Goal: Entertainment & Leisure: Consume media (video, audio)

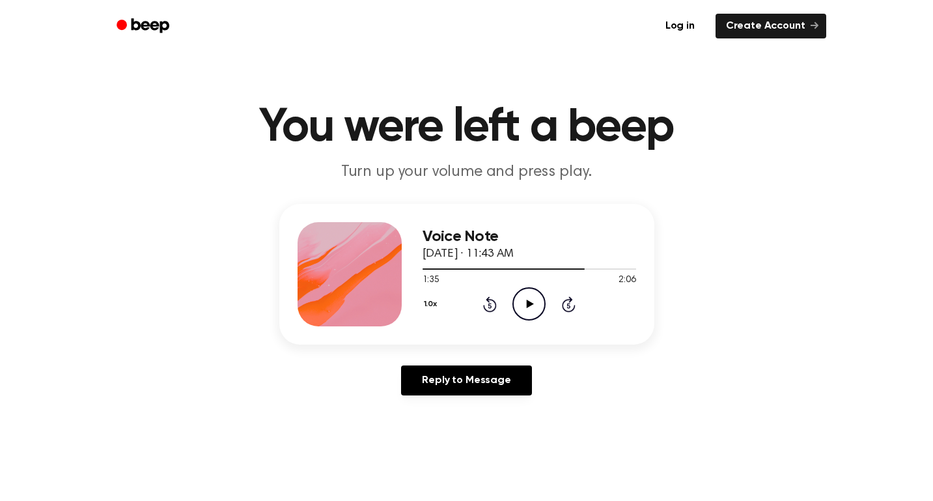
click at [527, 298] on icon "Play Audio" at bounding box center [528, 303] width 33 height 33
click at [526, 295] on icon "Pause Audio" at bounding box center [528, 303] width 33 height 33
click at [549, 267] on div at bounding box center [530, 268] width 214 height 10
click at [533, 307] on icon "Play Audio" at bounding box center [528, 303] width 33 height 33
click at [533, 307] on icon "Pause Audio" at bounding box center [528, 303] width 33 height 33
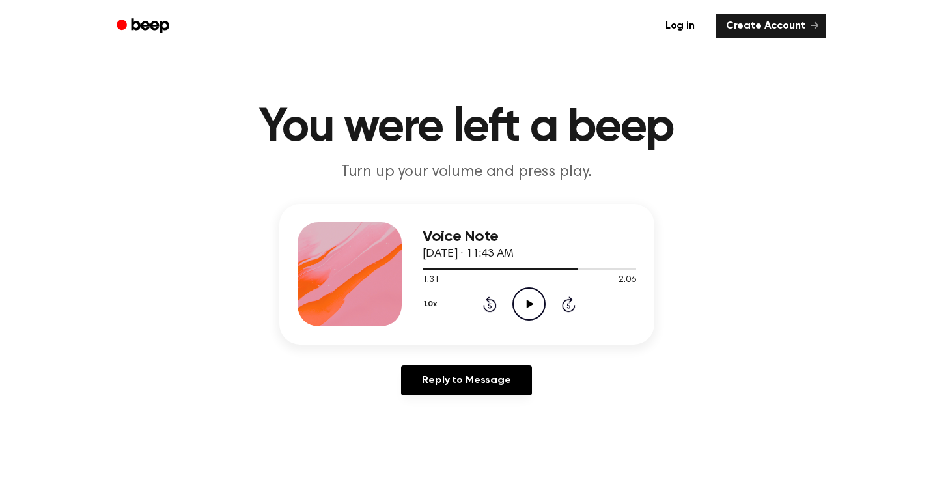
click at [527, 296] on icon "Play Audio" at bounding box center [528, 303] width 33 height 33
click at [527, 296] on icon "Pause Audio" at bounding box center [528, 303] width 33 height 33
click at [527, 296] on icon "Play Audio" at bounding box center [528, 303] width 33 height 33
click at [526, 296] on icon "Pause Audio" at bounding box center [528, 303] width 33 height 33
click at [526, 296] on icon "Play Audio" at bounding box center [528, 303] width 33 height 33
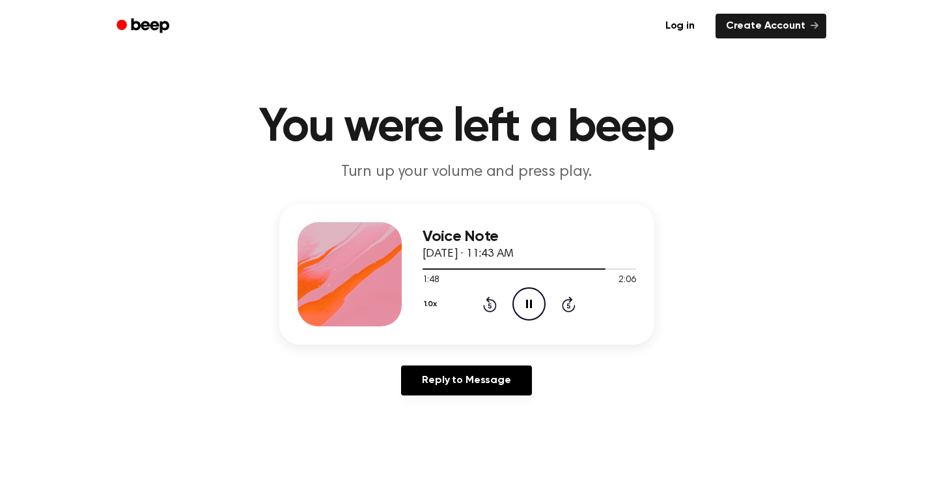
click at [525, 296] on icon "Pause Audio" at bounding box center [528, 303] width 33 height 33
click at [586, 268] on div at bounding box center [515, 268] width 184 height 1
click at [531, 301] on icon "Play Audio" at bounding box center [528, 303] width 33 height 33
click at [530, 301] on icon at bounding box center [529, 303] width 6 height 8
click at [530, 303] on icon at bounding box center [530, 303] width 7 height 8
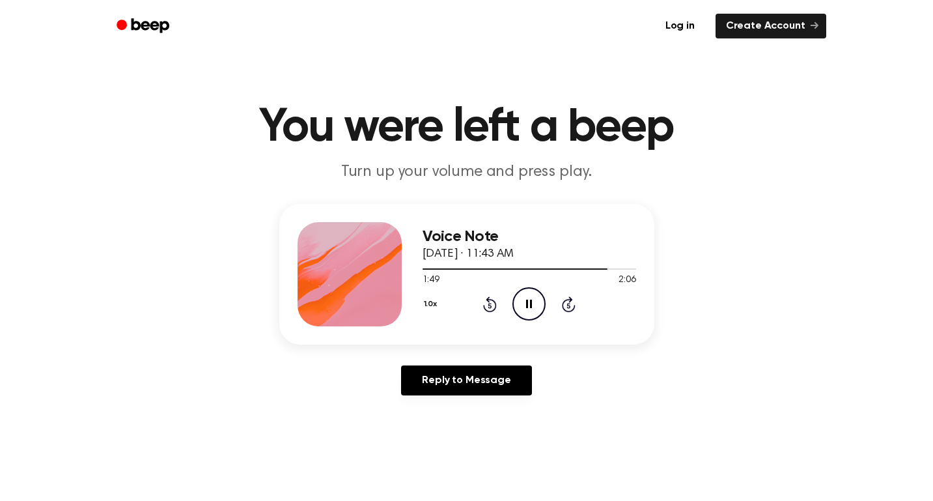
click at [529, 301] on icon "Pause Audio" at bounding box center [528, 303] width 33 height 33
click at [534, 304] on icon "Play Audio" at bounding box center [528, 303] width 33 height 33
click at [533, 306] on icon "Pause Audio" at bounding box center [528, 303] width 33 height 33
click at [607, 267] on div at bounding box center [530, 268] width 214 height 10
click at [529, 305] on icon at bounding box center [530, 303] width 7 height 8
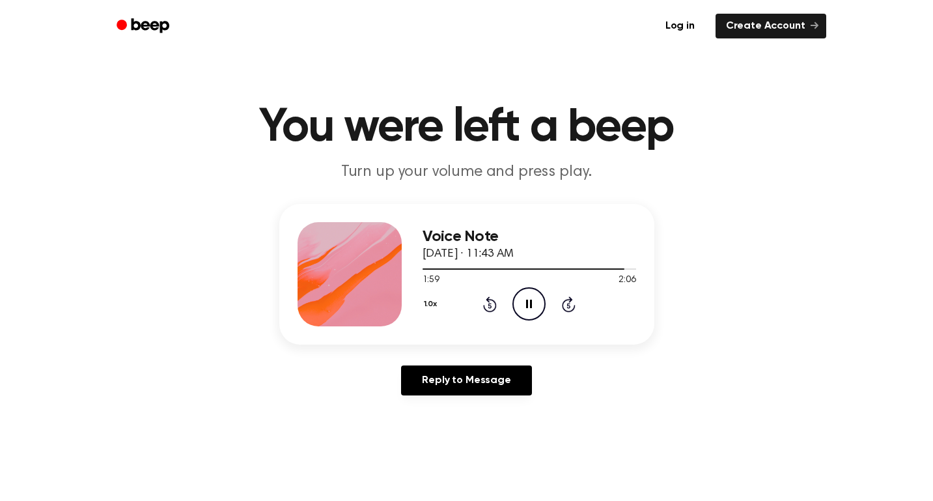
click at [528, 303] on icon "Pause Audio" at bounding box center [528, 303] width 33 height 33
